Goal: Check status: Check status

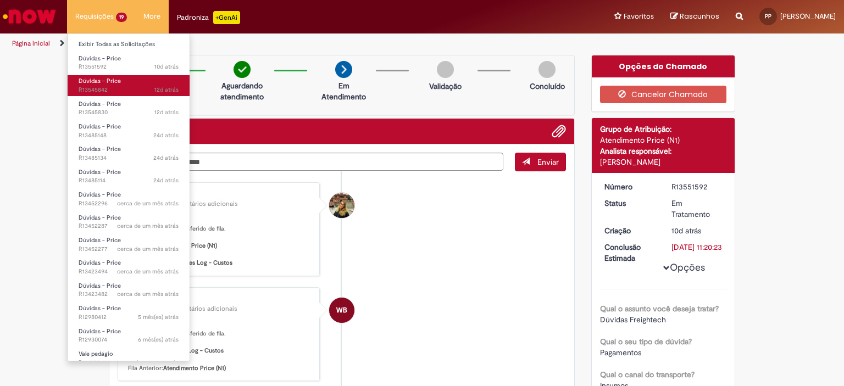
click at [98, 84] on span "Dúvidas - Price" at bounding box center [100, 81] width 42 height 8
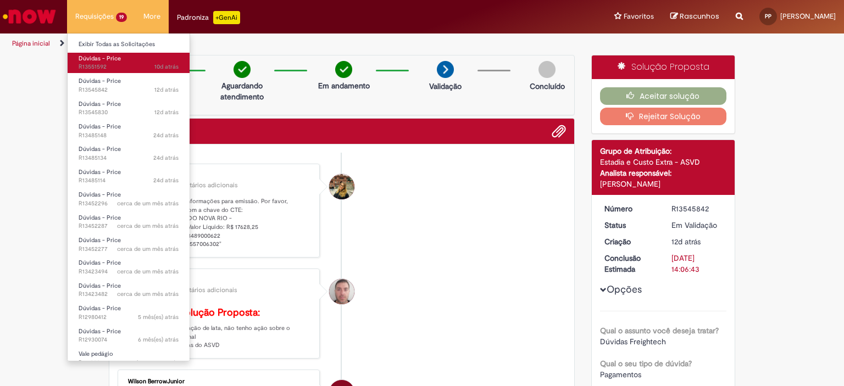
click at [112, 55] on span "Dúvidas - Price" at bounding box center [100, 58] width 42 height 8
